Goal: Transaction & Acquisition: Purchase product/service

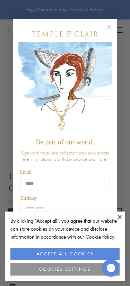
type input "****"
click at [78, 268] on button "COOKIES SETTINGS" at bounding box center [65, 269] width 110 height 13
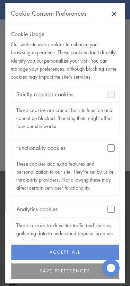
click at [109, 140] on div "Functionality cookies" at bounding box center [65, 148] width 108 height 16
click at [106, 201] on div "Analytics cookies" at bounding box center [65, 209] width 108 height 16
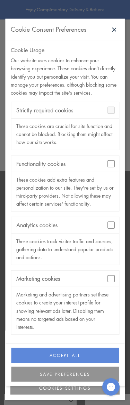
click at [35, 286] on button "SAVE PREFERENCES" at bounding box center [65, 373] width 108 height 15
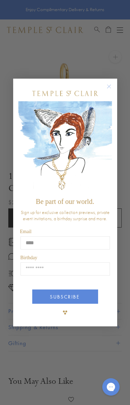
click at [106, 87] on circle "Close dialog" at bounding box center [109, 86] width 8 height 8
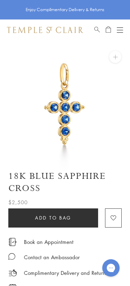
click at [122, 29] on button "Open navigation" at bounding box center [120, 30] width 6 height 8
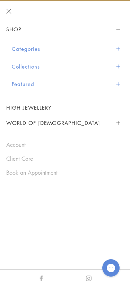
click at [22, 46] on button "Categories" at bounding box center [67, 49] width 110 height 18
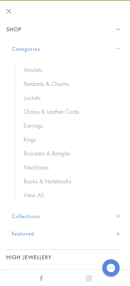
click at [25, 139] on link "Rings" at bounding box center [69, 140] width 91 height 8
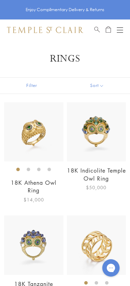
click at [95, 86] on button "Sort" at bounding box center [97, 86] width 67 height 16
click at [99, 84] on button "Sort" at bounding box center [97, 86] width 67 height 16
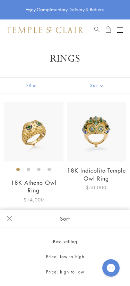
click at [54, 255] on button "Price, low to high" at bounding box center [65, 256] width 130 height 15
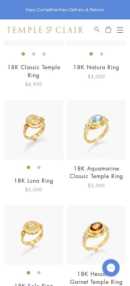
scroll to position [1127, 0]
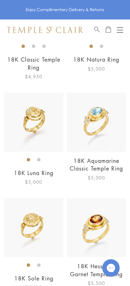
click at [25, 222] on img at bounding box center [33, 227] width 59 height 59
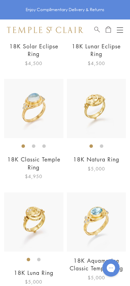
scroll to position [1026, 0]
click at [31, 223] on img at bounding box center [33, 222] width 59 height 59
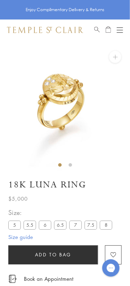
scroll to position [1, 0]
